Goal: Task Accomplishment & Management: Manage account settings

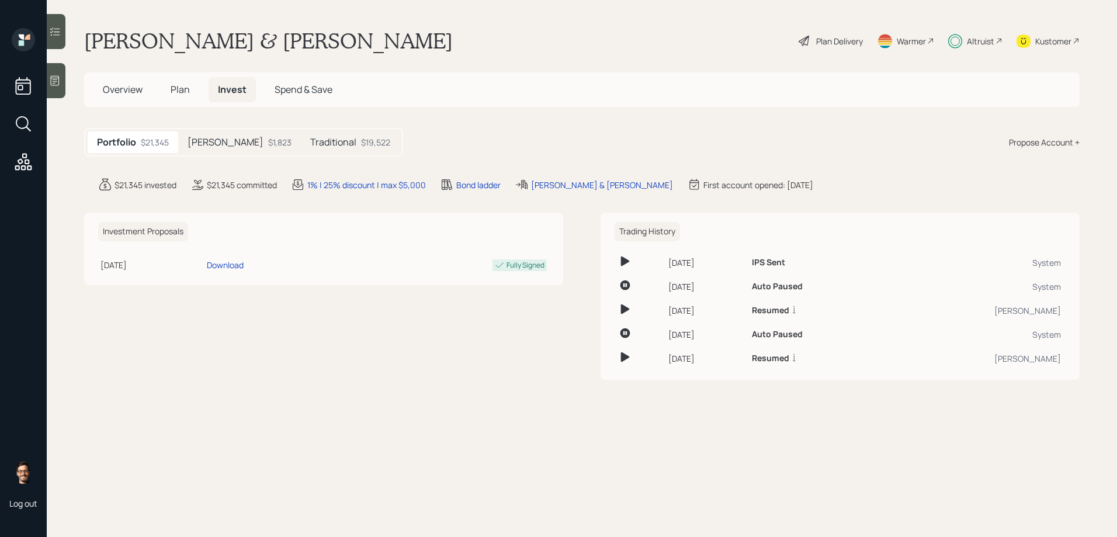
click at [203, 148] on h5 "[PERSON_NAME]" at bounding box center [226, 142] width 76 height 11
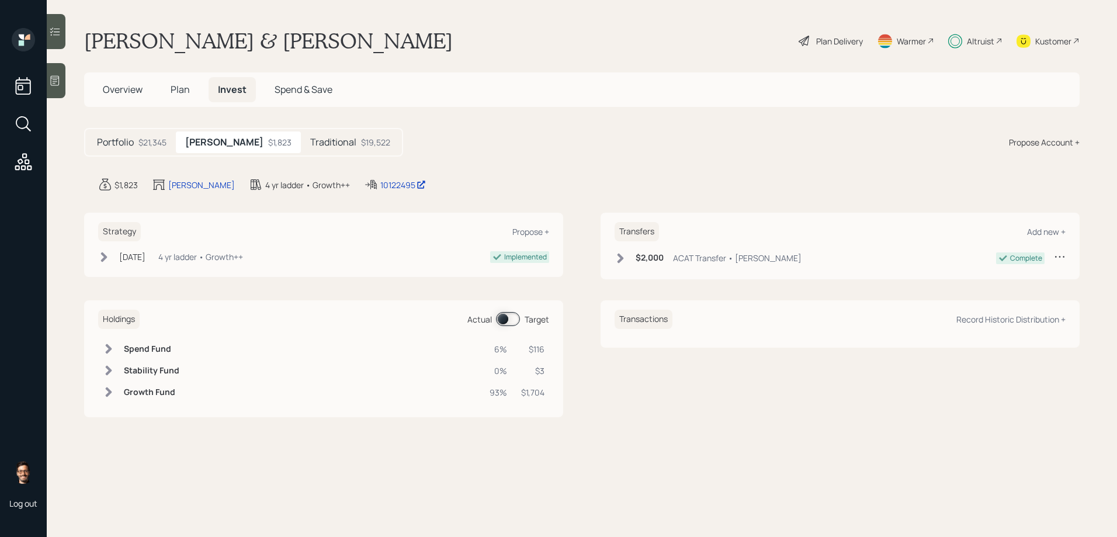
click at [509, 318] on span at bounding box center [508, 319] width 24 height 14
click at [58, 35] on icon at bounding box center [55, 31] width 10 height 8
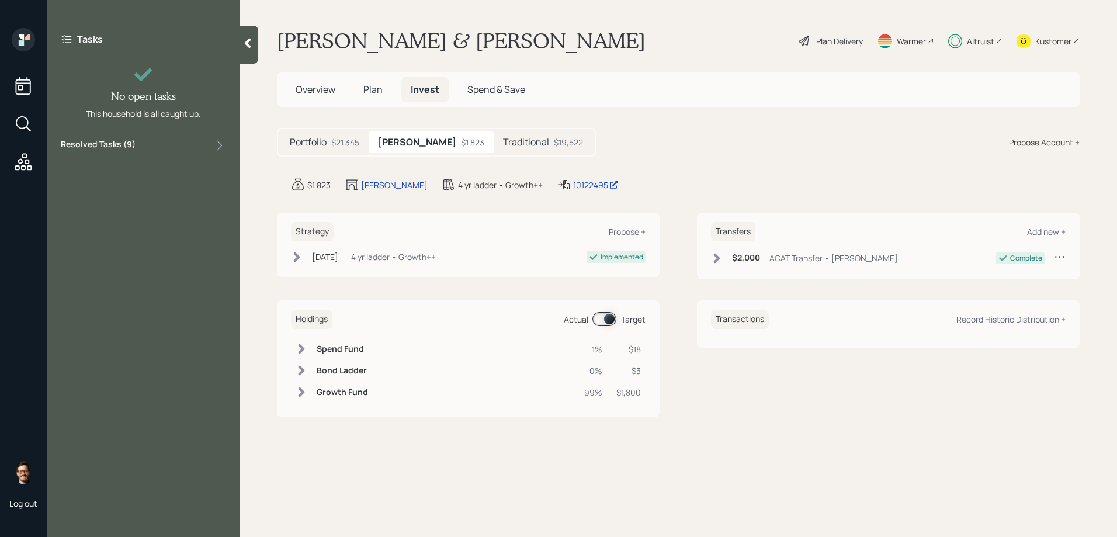
click at [129, 143] on label "Resolved Tasks ( 9 )" at bounding box center [98, 145] width 75 height 14
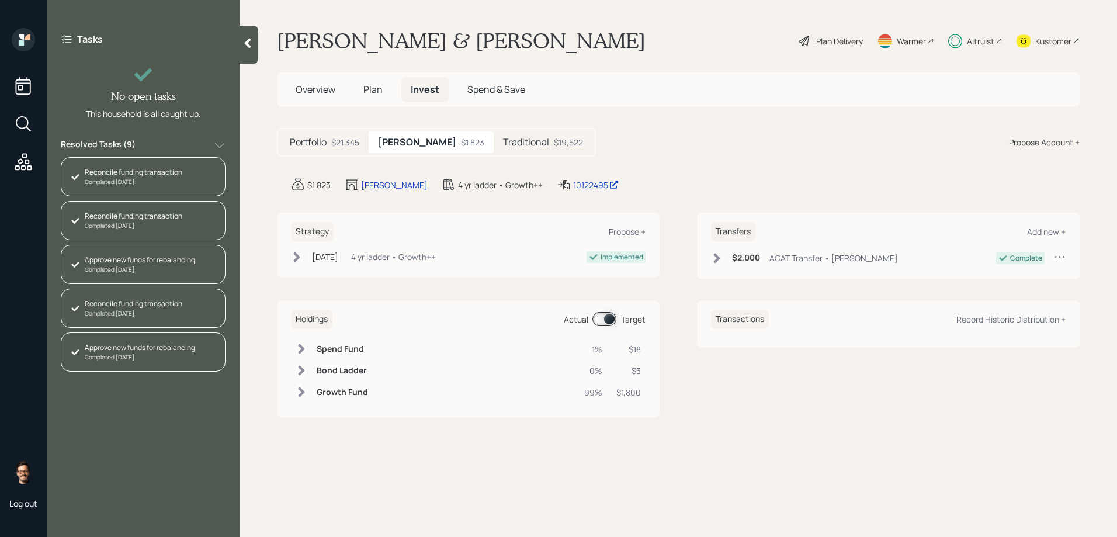
click at [608, 325] on span at bounding box center [604, 319] width 24 height 14
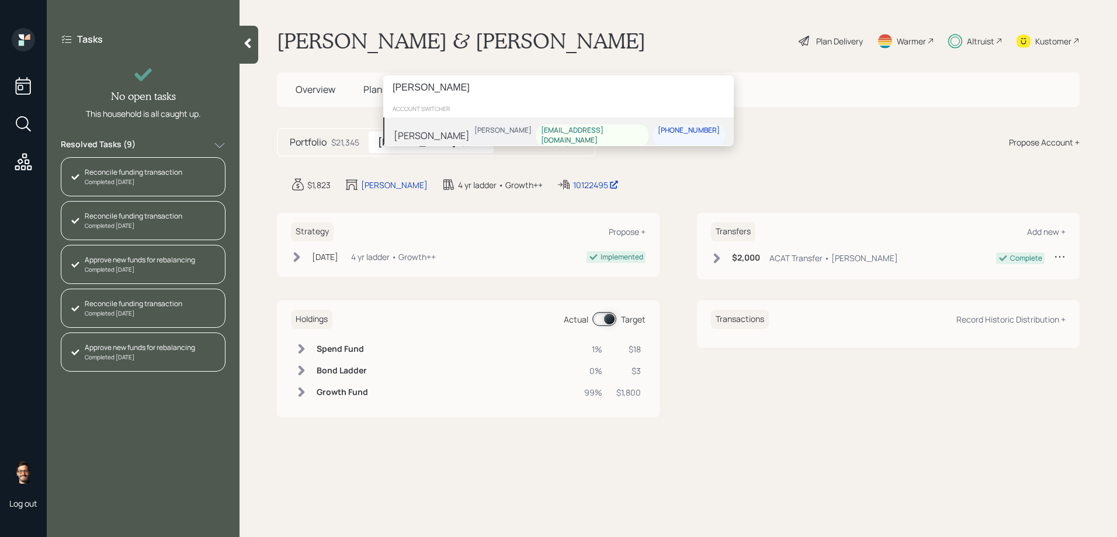
type input "[PERSON_NAME]"
